Goal: Task Accomplishment & Management: Complete application form

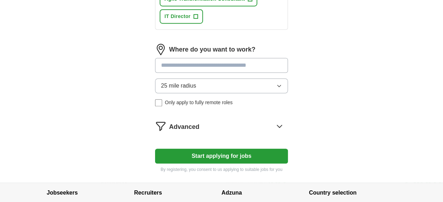
scroll to position [458, 0]
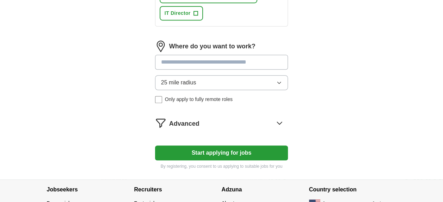
click at [232, 63] on input at bounding box center [221, 62] width 133 height 15
type input "**********"
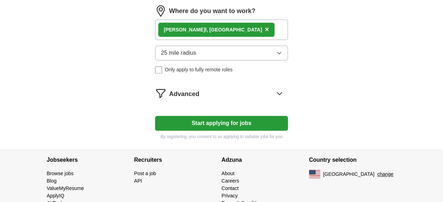
click at [278, 91] on icon at bounding box center [279, 92] width 11 height 11
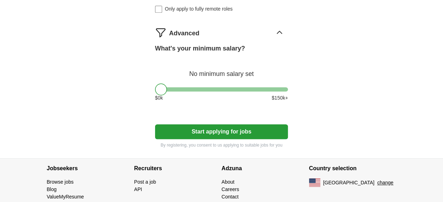
scroll to position [564, 0]
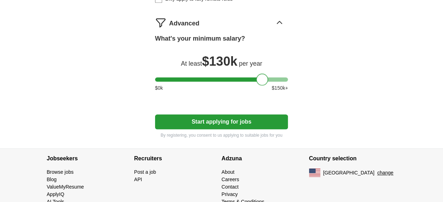
drag, startPoint x: 160, startPoint y: 79, endPoint x: 261, endPoint y: 79, distance: 101.5
click at [261, 79] on div at bounding box center [262, 79] width 12 height 12
drag, startPoint x: 263, startPoint y: 82, endPoint x: 289, endPoint y: 83, distance: 26.5
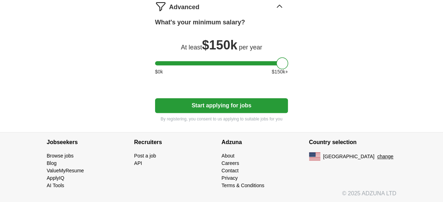
click at [230, 101] on button "Start applying for jobs" at bounding box center [221, 105] width 133 height 15
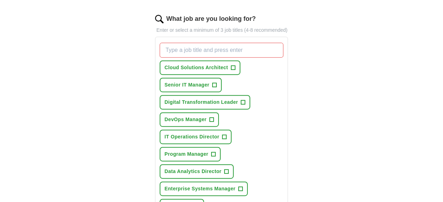
scroll to position [236, 0]
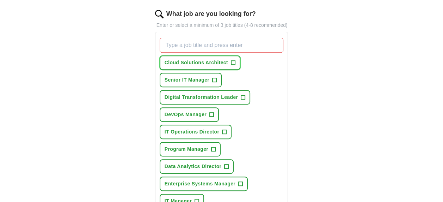
click at [176, 62] on span "Cloud Solutions Architect" at bounding box center [196, 62] width 63 height 7
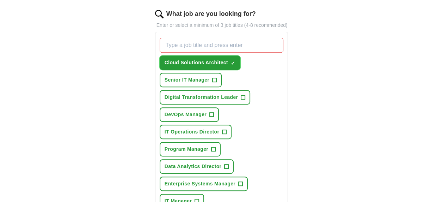
click at [204, 65] on span "Cloud Solutions Architect" at bounding box center [196, 62] width 63 height 7
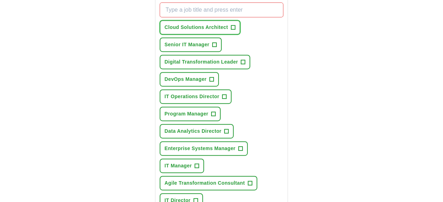
scroll to position [307, 0]
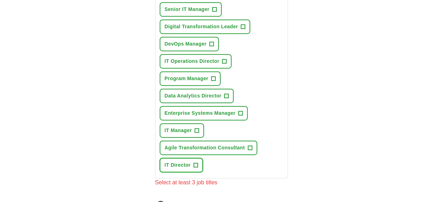
click at [177, 165] on span "IT Director" at bounding box center [178, 164] width 26 height 7
click at [172, 131] on span "IT Manager" at bounding box center [178, 130] width 27 height 7
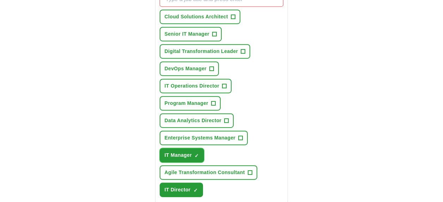
scroll to position [271, 0]
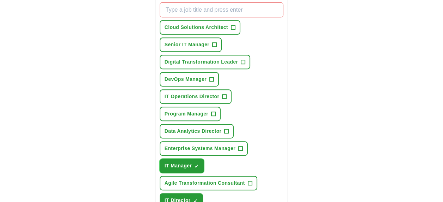
click at [172, 168] on button "IT Manager ✓ ×" at bounding box center [182, 165] width 44 height 14
click at [187, 97] on span "IT Operations Director" at bounding box center [192, 96] width 55 height 7
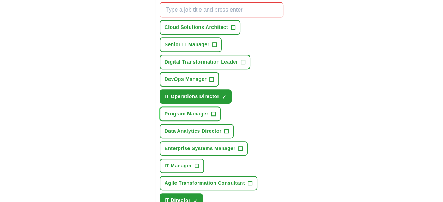
click at [189, 111] on span "Program Manager" at bounding box center [187, 113] width 44 height 7
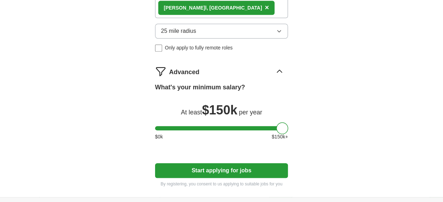
scroll to position [580, 0]
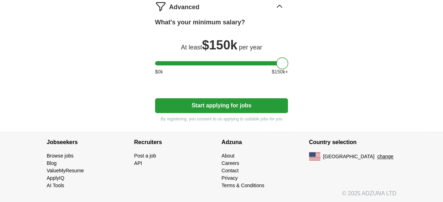
click at [260, 108] on button "Start applying for jobs" at bounding box center [221, 105] width 133 height 15
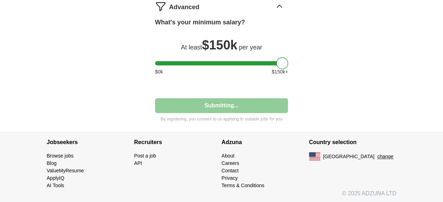
select select "**"
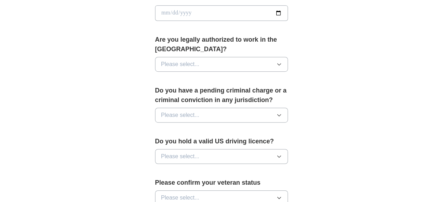
scroll to position [352, 0]
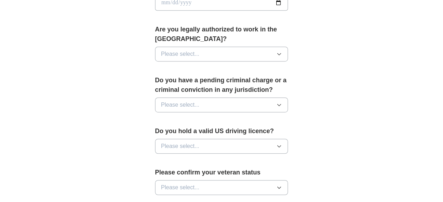
click at [268, 55] on button "Please select..." at bounding box center [221, 54] width 133 height 15
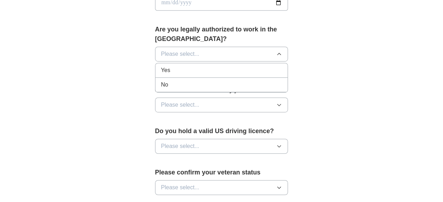
click at [265, 70] on div "Yes" at bounding box center [221, 70] width 121 height 8
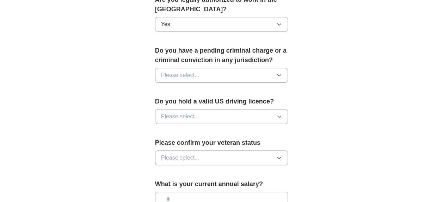
scroll to position [388, 0]
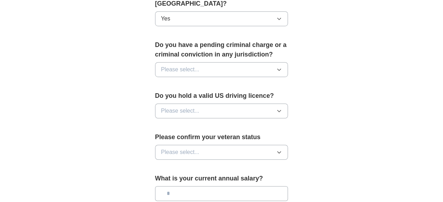
click at [281, 68] on icon "button" at bounding box center [279, 70] width 6 height 6
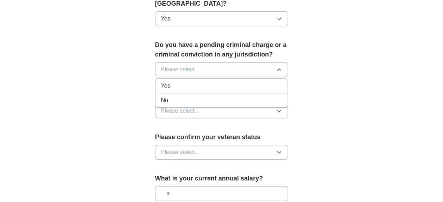
click at [280, 98] on div "No" at bounding box center [221, 100] width 121 height 8
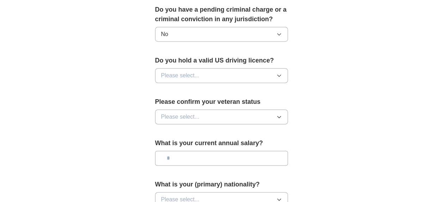
click at [276, 75] on icon "button" at bounding box center [279, 76] width 6 height 6
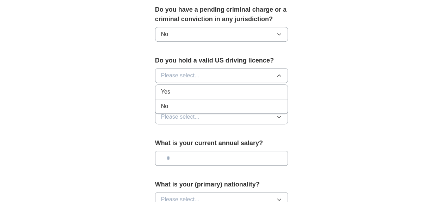
click at [276, 89] on div "Yes" at bounding box center [221, 91] width 121 height 8
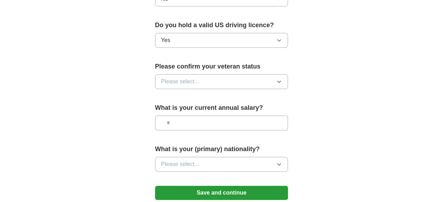
click at [279, 82] on icon "button" at bounding box center [279, 82] width 6 height 6
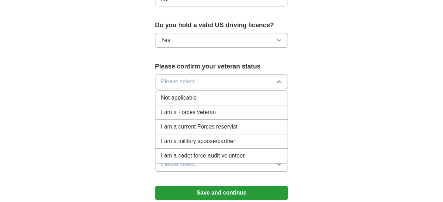
click at [280, 96] on div "Not applicable" at bounding box center [221, 97] width 121 height 8
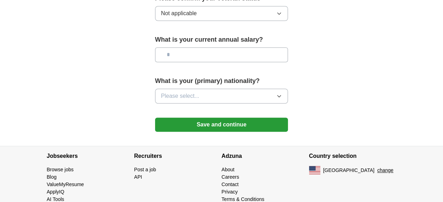
scroll to position [529, 0]
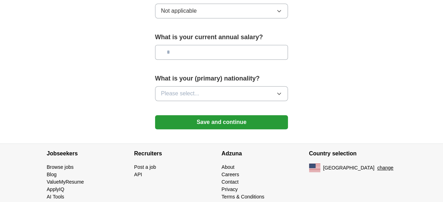
click at [277, 92] on icon "button" at bounding box center [279, 94] width 6 height 6
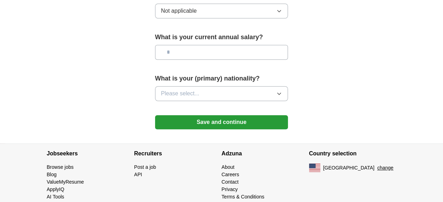
click at [278, 94] on icon "button" at bounding box center [279, 94] width 6 height 6
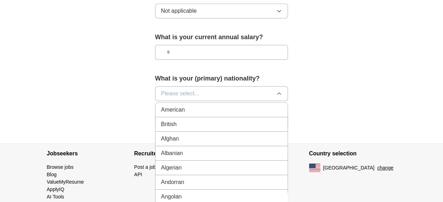
click at [270, 107] on div "American" at bounding box center [221, 109] width 121 height 8
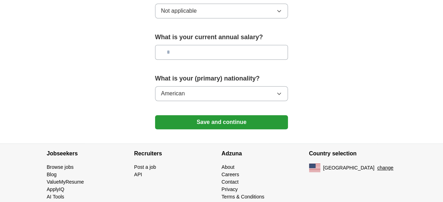
click at [253, 119] on button "Save and continue" at bounding box center [221, 122] width 133 height 14
